Goal: Complete application form: Complete application form

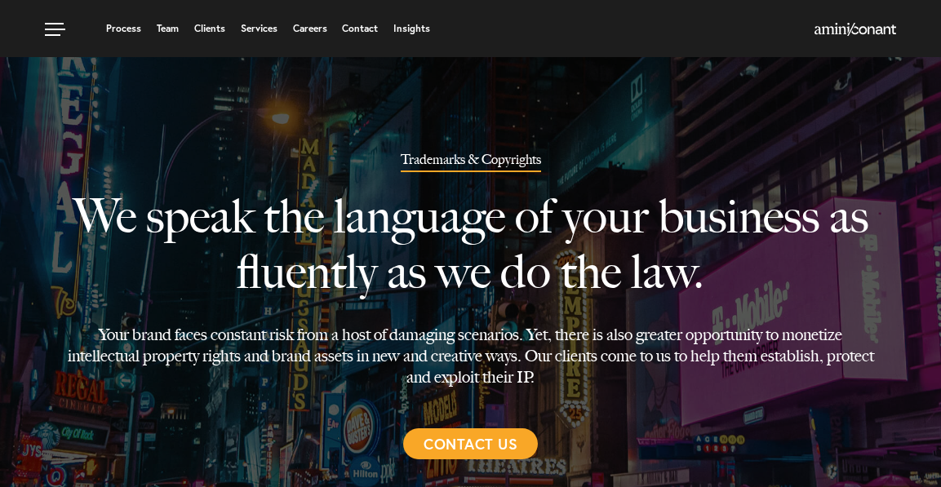
select select "Austin"
select select "Trademark"
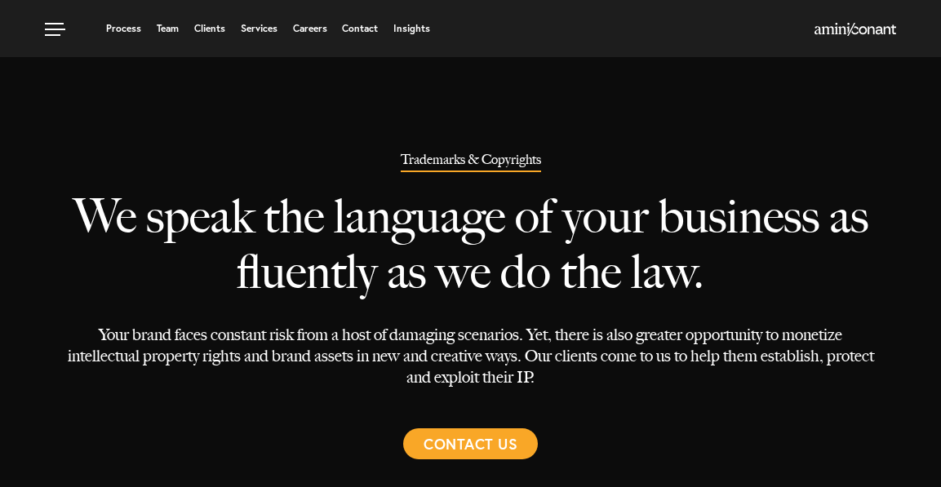
select select "Austin"
select select "Trademark"
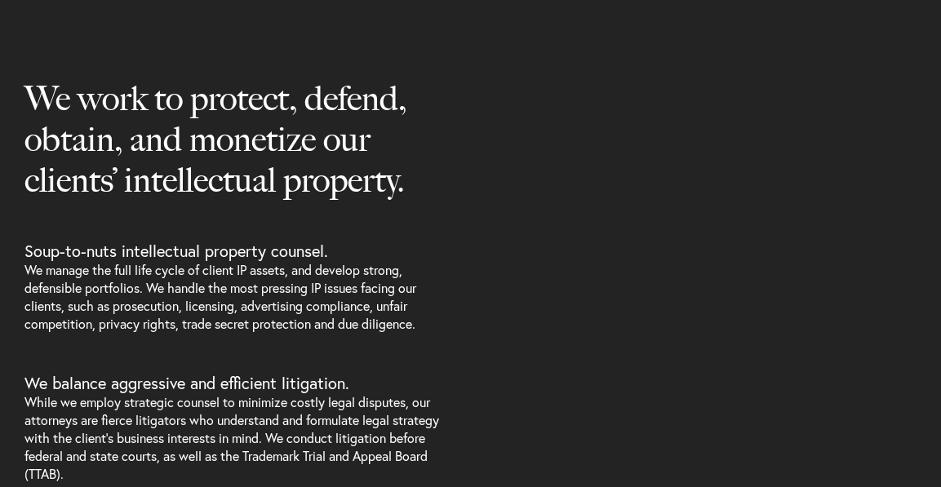
scroll to position [686, 0]
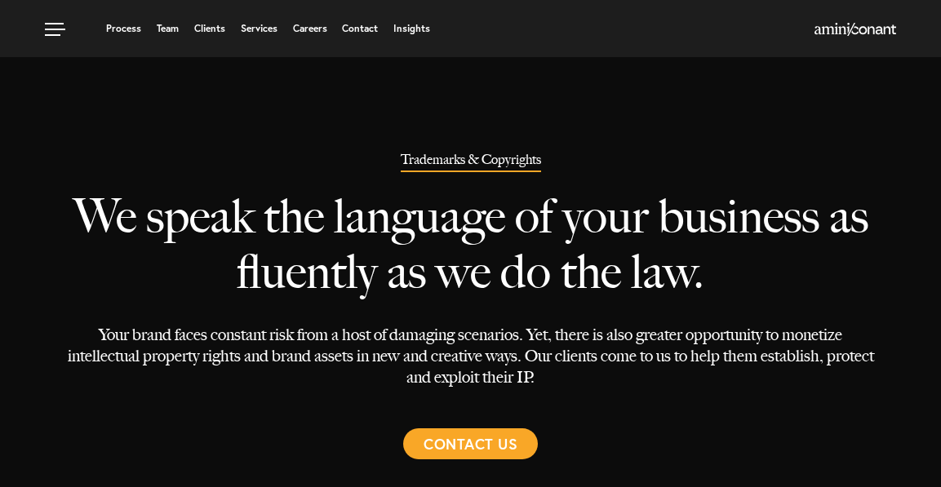
select select "Austin"
select select "Trademark"
